Goal: Entertainment & Leisure: Consume media (video, audio)

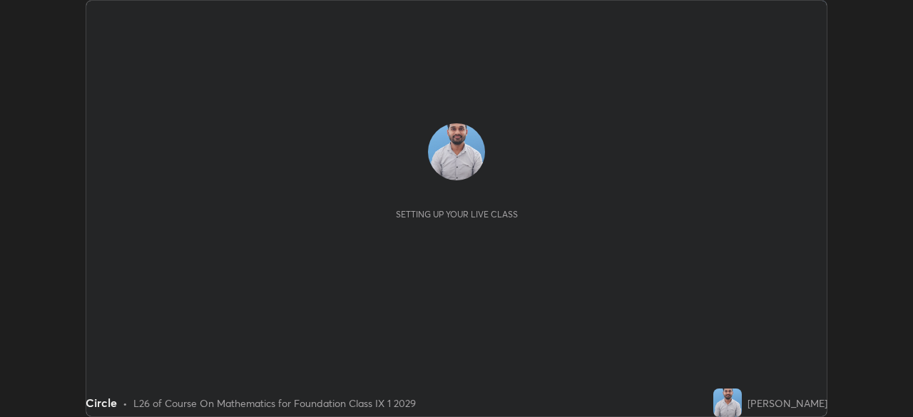
scroll to position [417, 913]
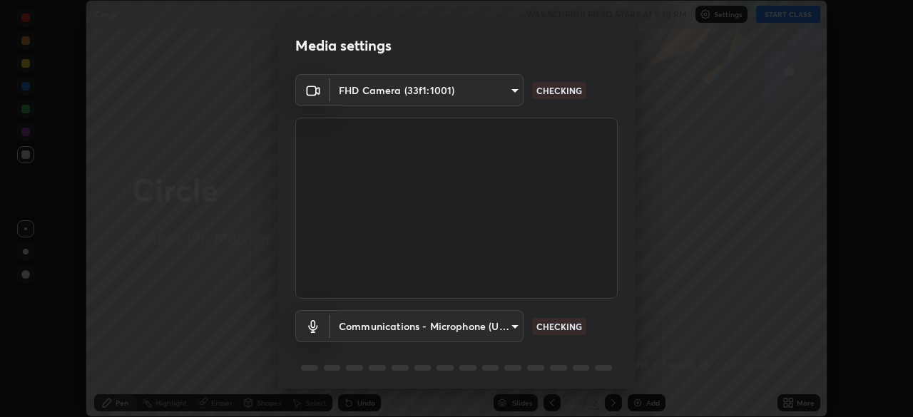
click at [641, 400] on div "Media settings FHD Camera (33f1:1001) d7c562e980c9a614dfc5e16a1592fcb73b8b9477d…" at bounding box center [456, 208] width 913 height 417
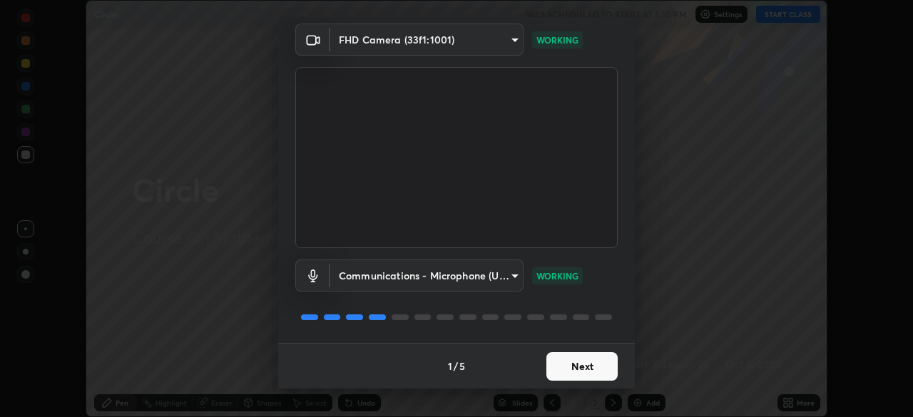
click at [557, 360] on button "Next" at bounding box center [581, 366] width 71 height 29
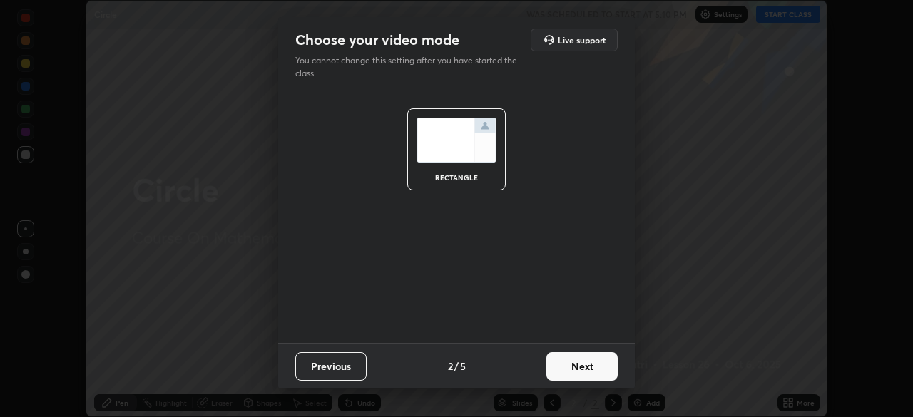
scroll to position [0, 0]
click at [560, 370] on button "Next" at bounding box center [581, 366] width 71 height 29
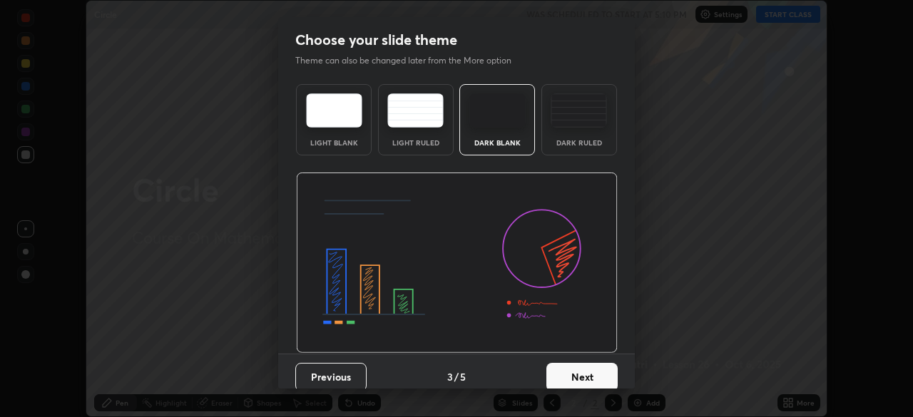
click at [562, 377] on button "Next" at bounding box center [581, 377] width 71 height 29
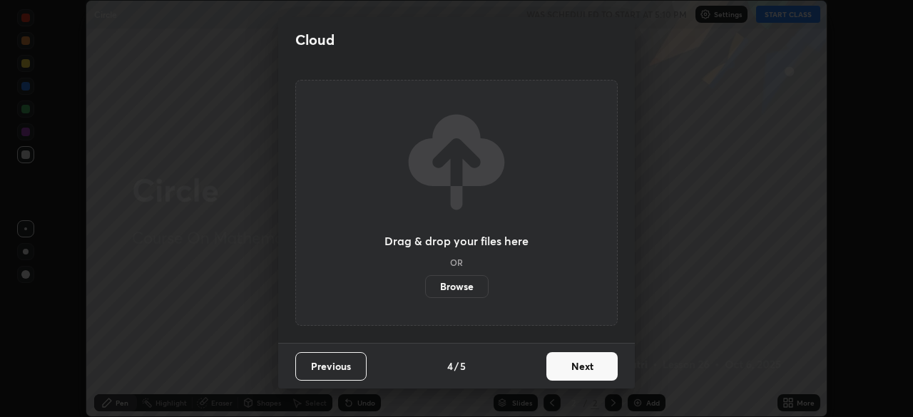
click at [564, 373] on button "Next" at bounding box center [581, 366] width 71 height 29
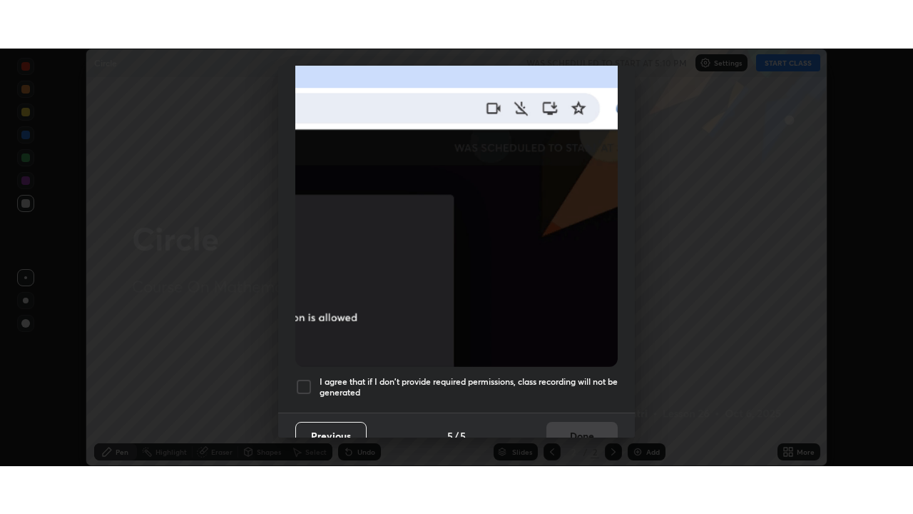
scroll to position [328, 0]
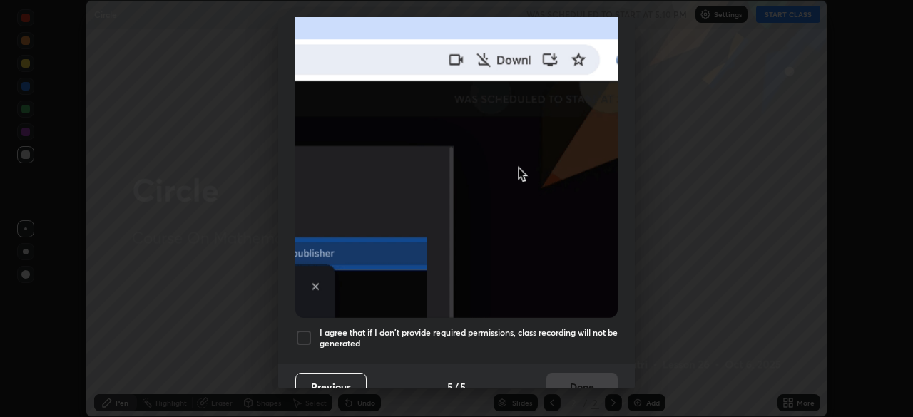
click at [500, 341] on h5 "I agree that if I don't provide required permissions, class recording will not …" at bounding box center [469, 338] width 298 height 22
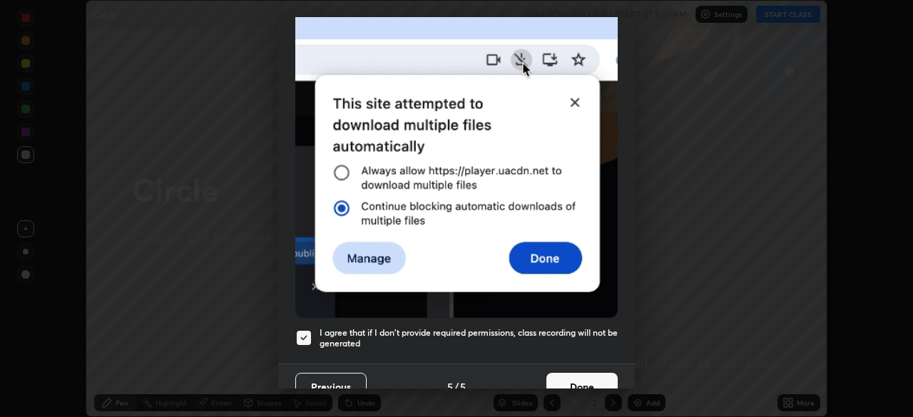
click at [557, 383] on button "Done" at bounding box center [581, 387] width 71 height 29
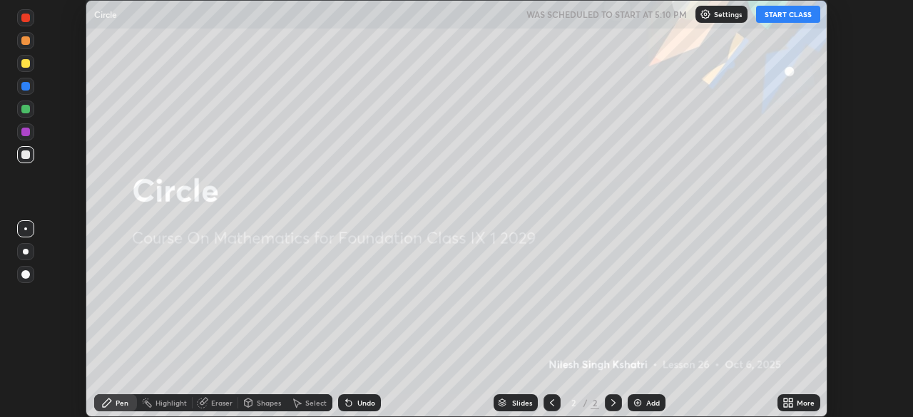
click at [643, 402] on div "Add" at bounding box center [647, 402] width 38 height 17
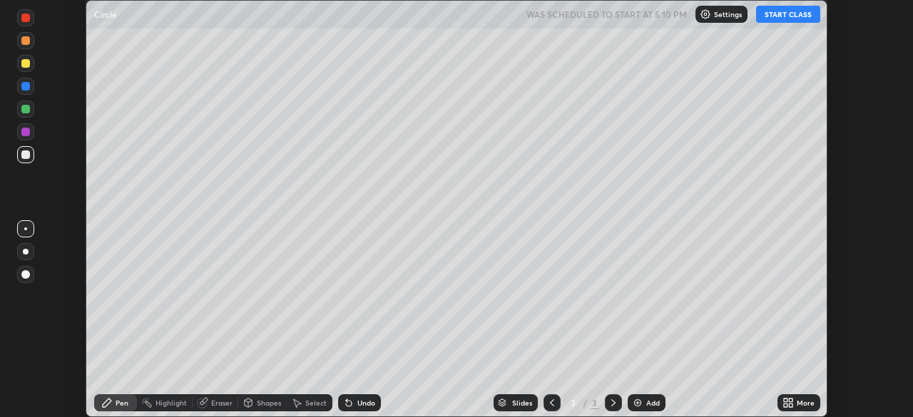
click at [785, 400] on icon at bounding box center [786, 401] width 4 height 4
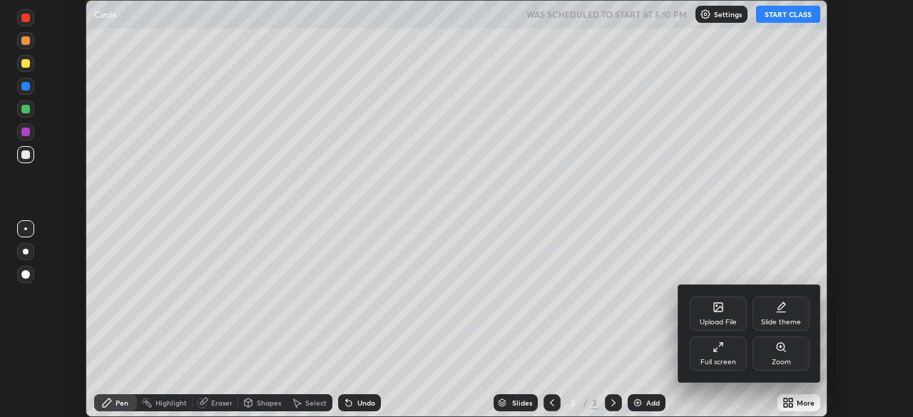
click at [712, 359] on div "Full screen" at bounding box center [718, 362] width 36 height 7
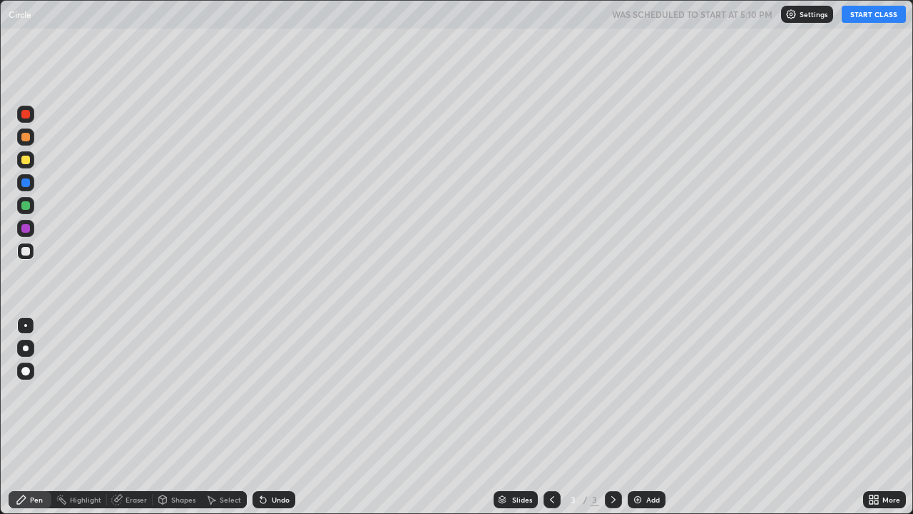
scroll to position [514, 913]
click at [855, 17] on button "START CLASS" at bounding box center [874, 14] width 64 height 17
click at [267, 417] on div "Undo" at bounding box center [273, 499] width 43 height 17
click at [266, 417] on icon at bounding box center [262, 499] width 11 height 11
click at [269, 417] on div "Undo" at bounding box center [273, 499] width 43 height 17
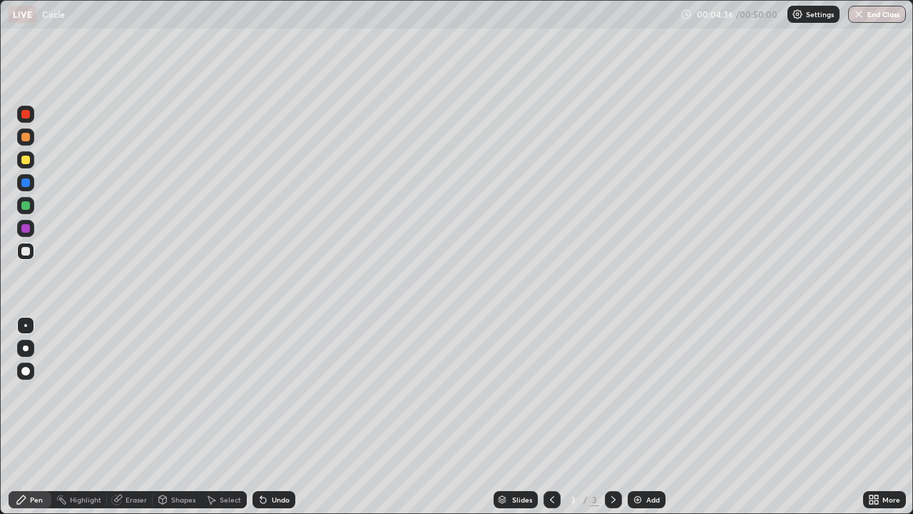
click at [28, 113] on div at bounding box center [25, 114] width 9 height 9
click at [267, 417] on icon at bounding box center [262, 499] width 11 height 11
click at [266, 417] on icon at bounding box center [262, 499] width 11 height 11
click at [26, 248] on div at bounding box center [25, 251] width 9 height 9
click at [274, 417] on div "Undo" at bounding box center [273, 499] width 43 height 17
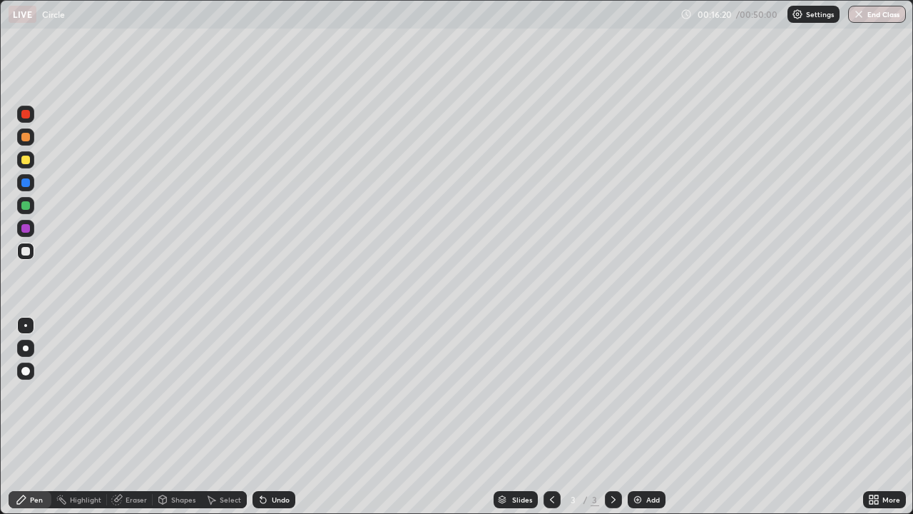
click at [275, 417] on div "Undo" at bounding box center [281, 499] width 18 height 7
click at [648, 417] on div "Add" at bounding box center [647, 499] width 38 height 17
click at [269, 417] on div "Undo" at bounding box center [273, 499] width 43 height 17
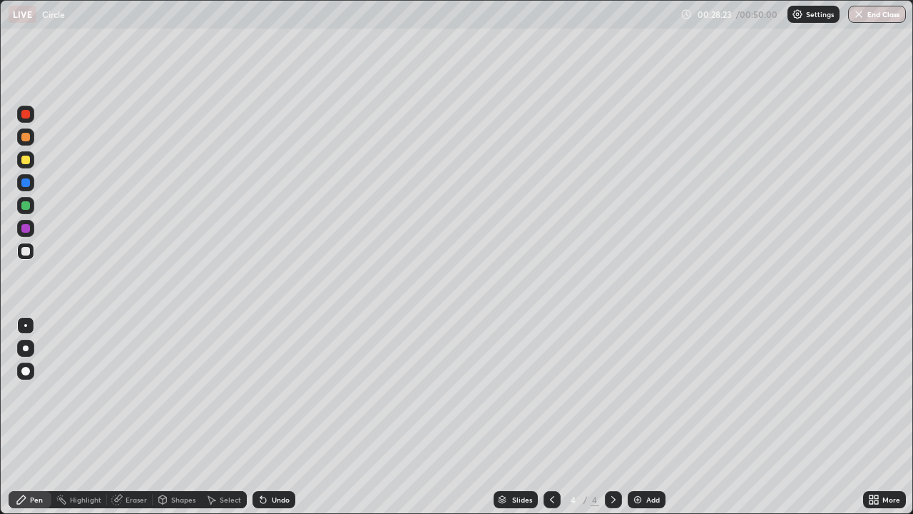
click at [269, 417] on div "Undo" at bounding box center [273, 499] width 43 height 17
click at [270, 417] on div "Undo" at bounding box center [273, 499] width 43 height 17
click at [272, 417] on div "Undo" at bounding box center [281, 499] width 18 height 7
click at [266, 417] on div "Undo" at bounding box center [273, 499] width 43 height 17
click at [24, 114] on div at bounding box center [25, 114] width 9 height 9
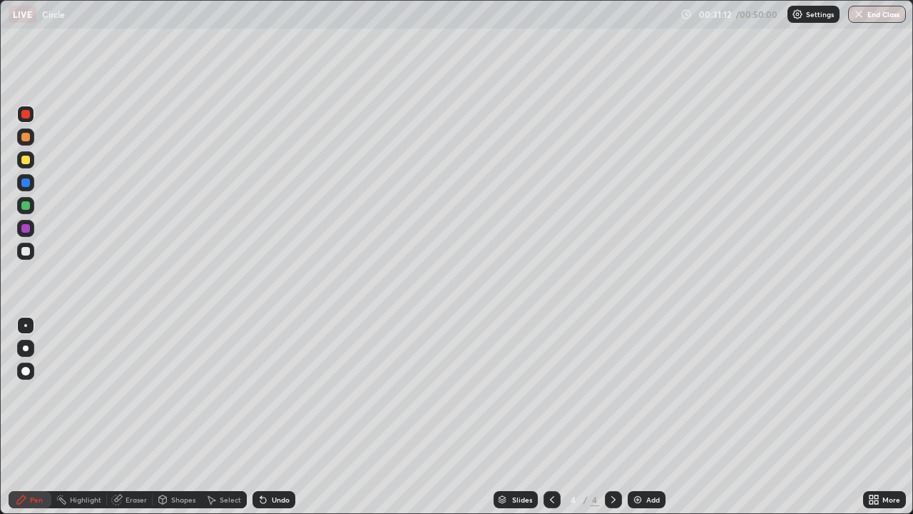
click at [29, 254] on div at bounding box center [25, 251] width 9 height 9
click at [864, 14] on img "button" at bounding box center [859, 14] width 11 height 11
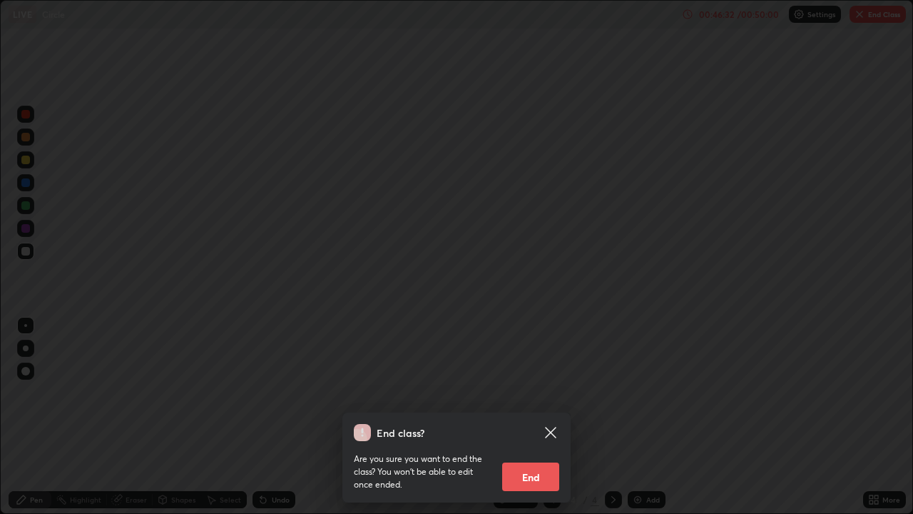
click at [530, 417] on button "End" at bounding box center [530, 476] width 57 height 29
